Goal: Navigation & Orientation: Find specific page/section

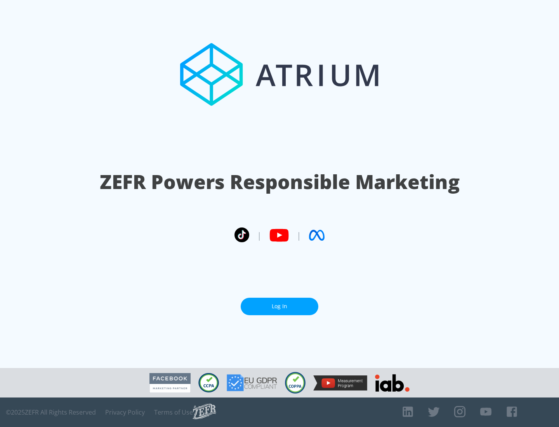
click at [279, 306] on link "Log In" at bounding box center [280, 306] width 78 height 17
